Goal: Book appointment/travel/reservation

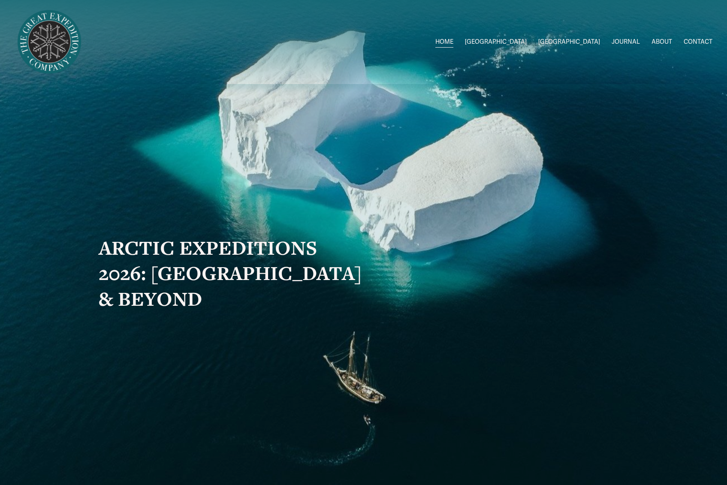
click at [0, 0] on span "2026 Expeditions" at bounding box center [0, 0] width 0 height 0
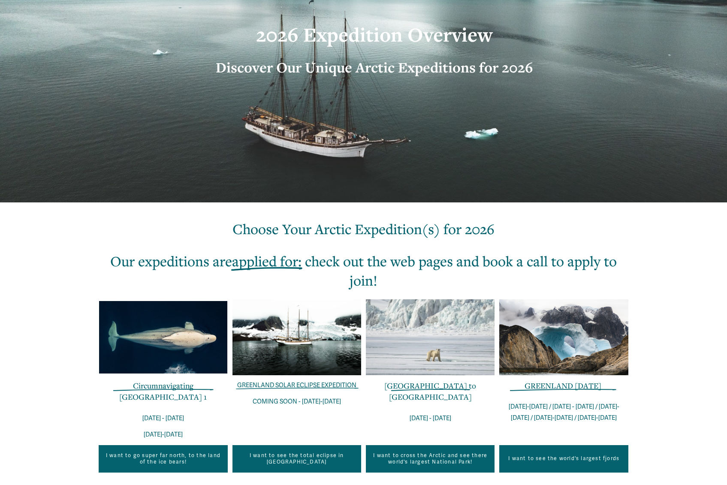
scroll to position [88, 0]
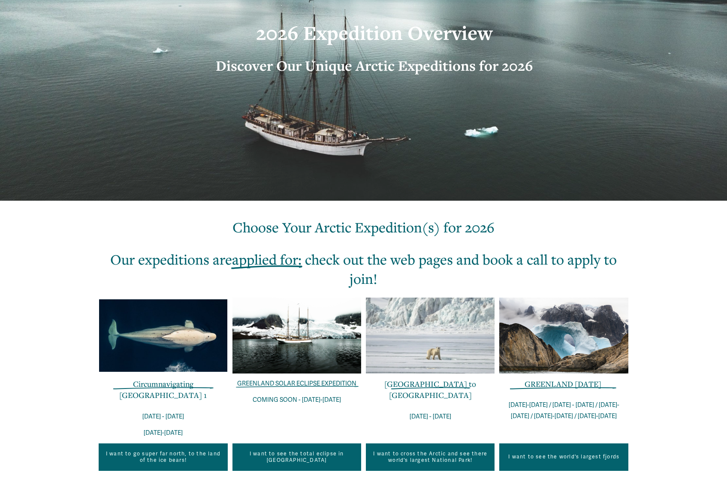
click at [299, 383] on link "GREENLAND SOLAR ECLIPSE EXPEDITION" at bounding box center [296, 383] width 119 height 7
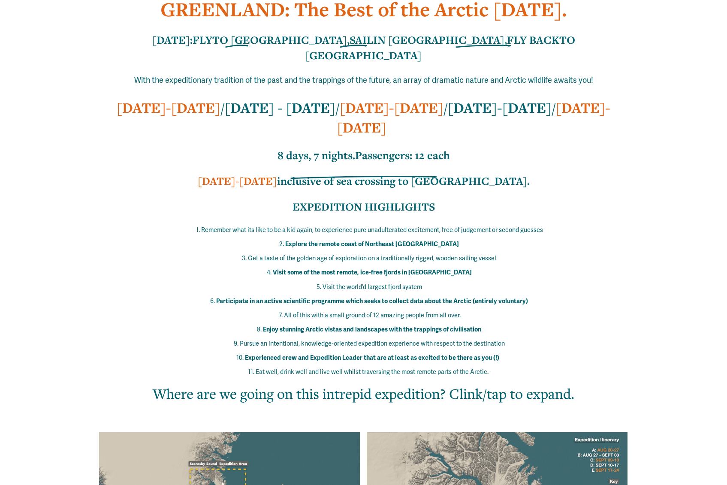
scroll to position [401, 0]
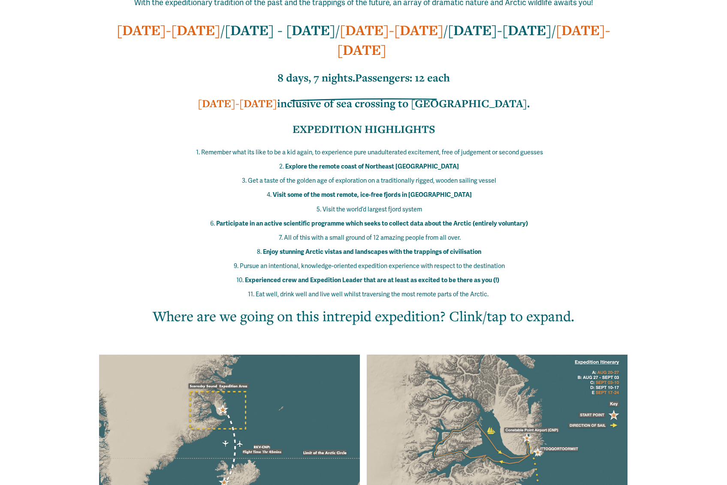
click at [486, 370] on div at bounding box center [497, 433] width 261 height 156
click at [503, 306] on h2 "Where are we going on this intrepid expedition? Clink/tap to expand." at bounding box center [363, 315] width 485 height 19
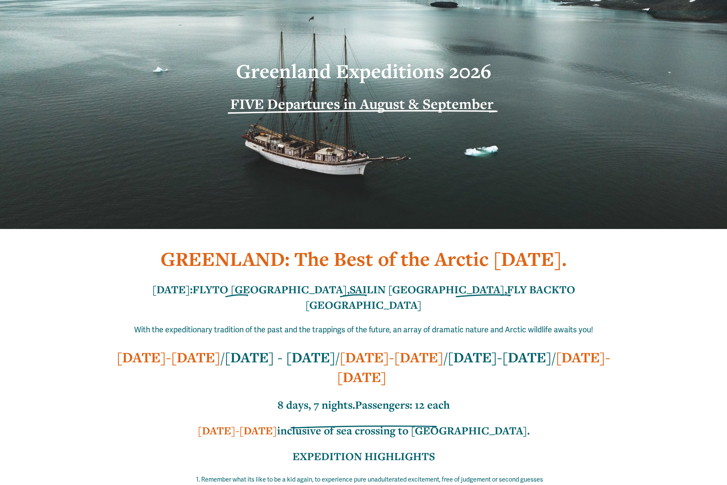
scroll to position [0, 0]
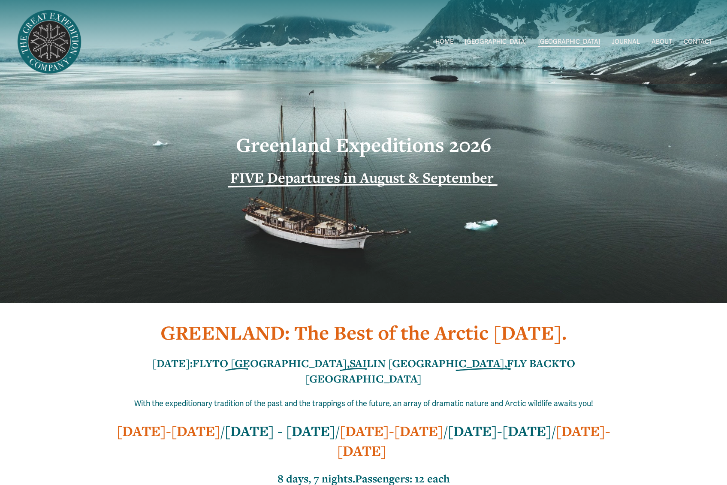
click at [0, 0] on span "Greenland W/[PERSON_NAME]" at bounding box center [0, 0] width 0 height 0
